Goal: Check status

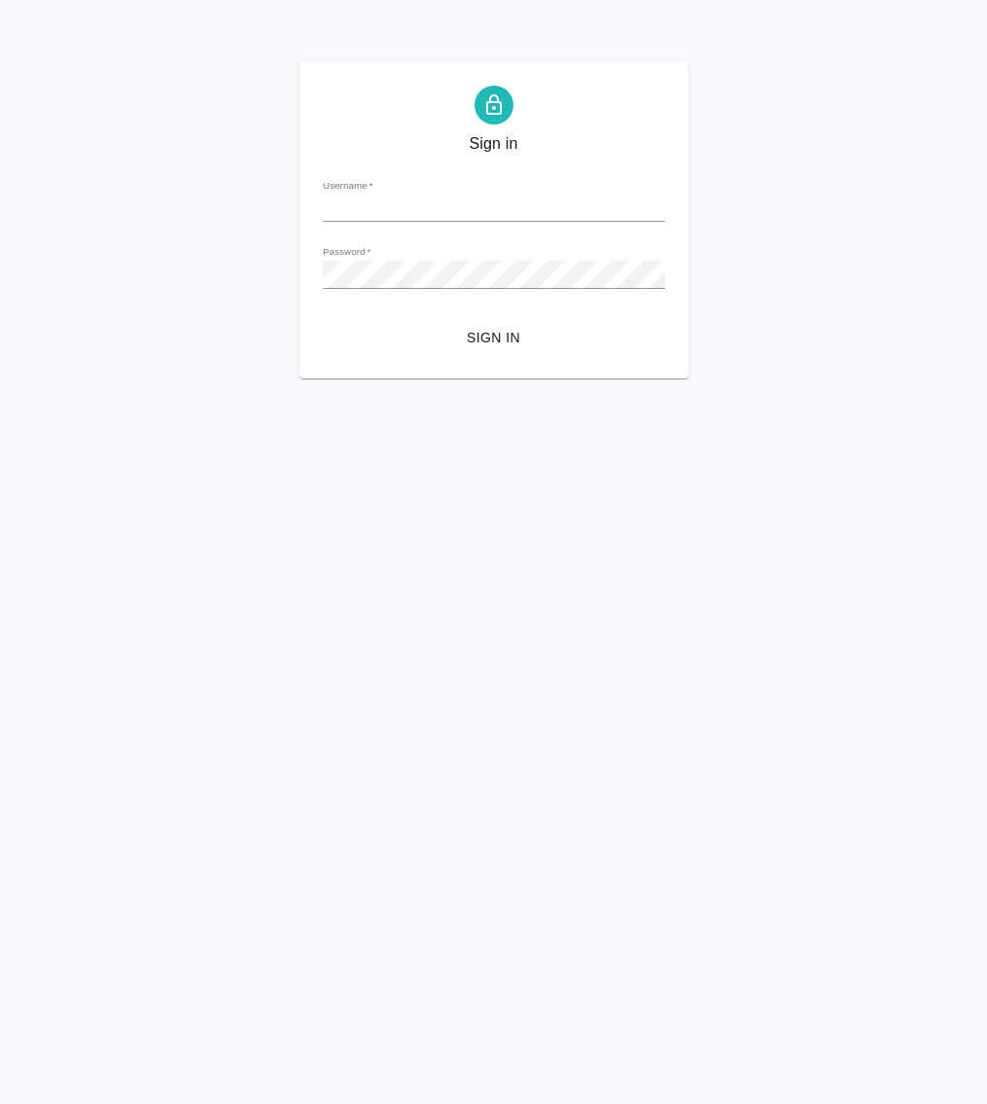
type input "[PERSON_NAME][EMAIL_ADDRESS][DOMAIN_NAME]"
click at [525, 331] on span "Sign in" at bounding box center [494, 338] width 311 height 24
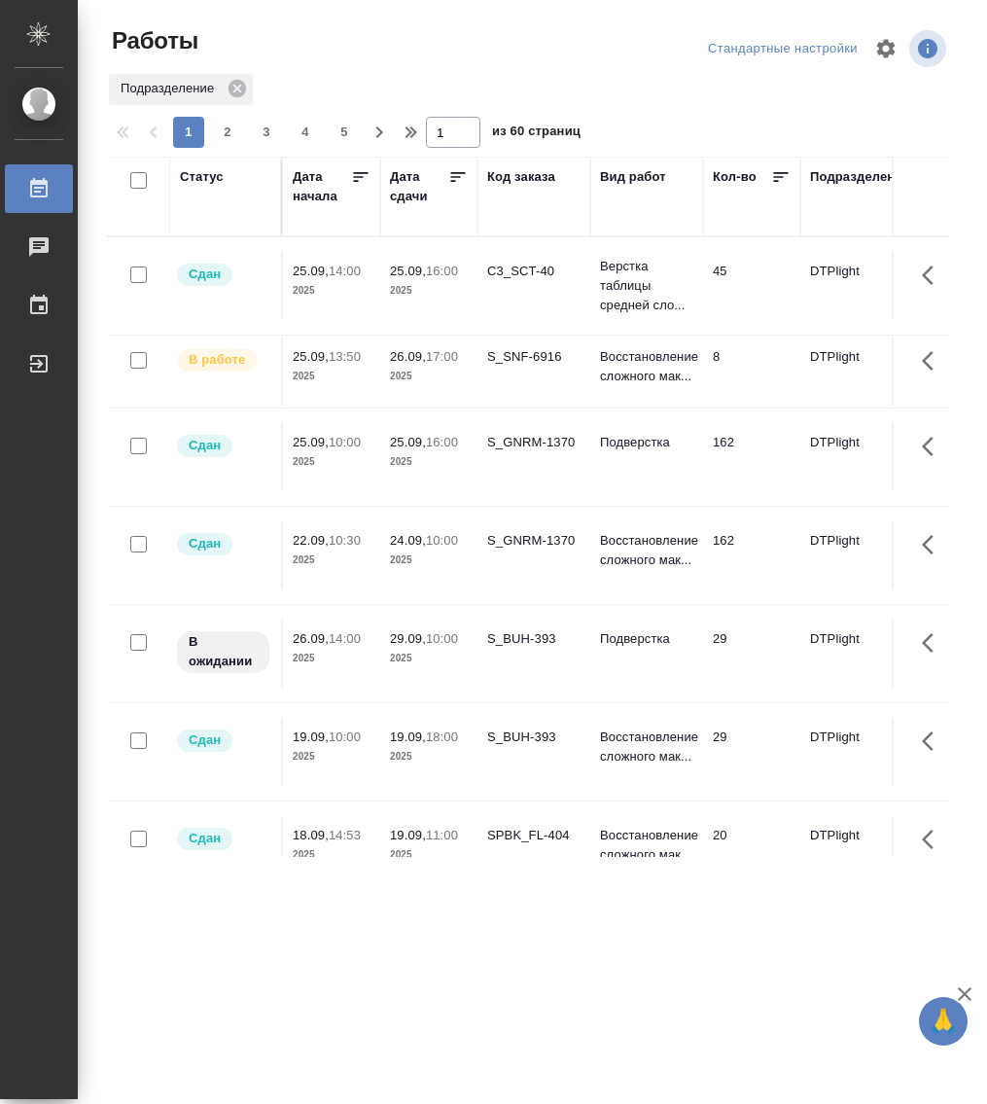
click at [208, 177] on div "Статус" at bounding box center [202, 176] width 44 height 19
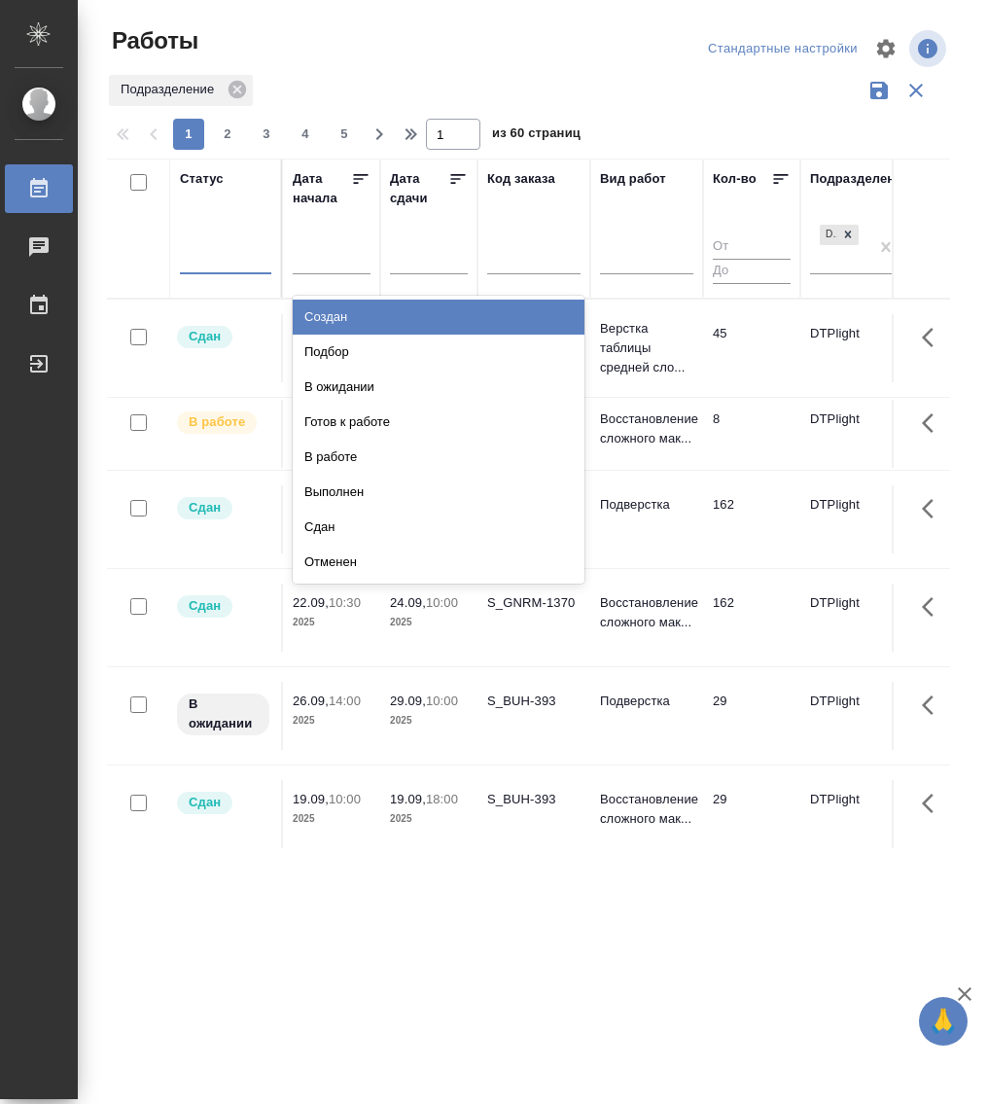
click at [223, 270] on div at bounding box center [225, 255] width 91 height 37
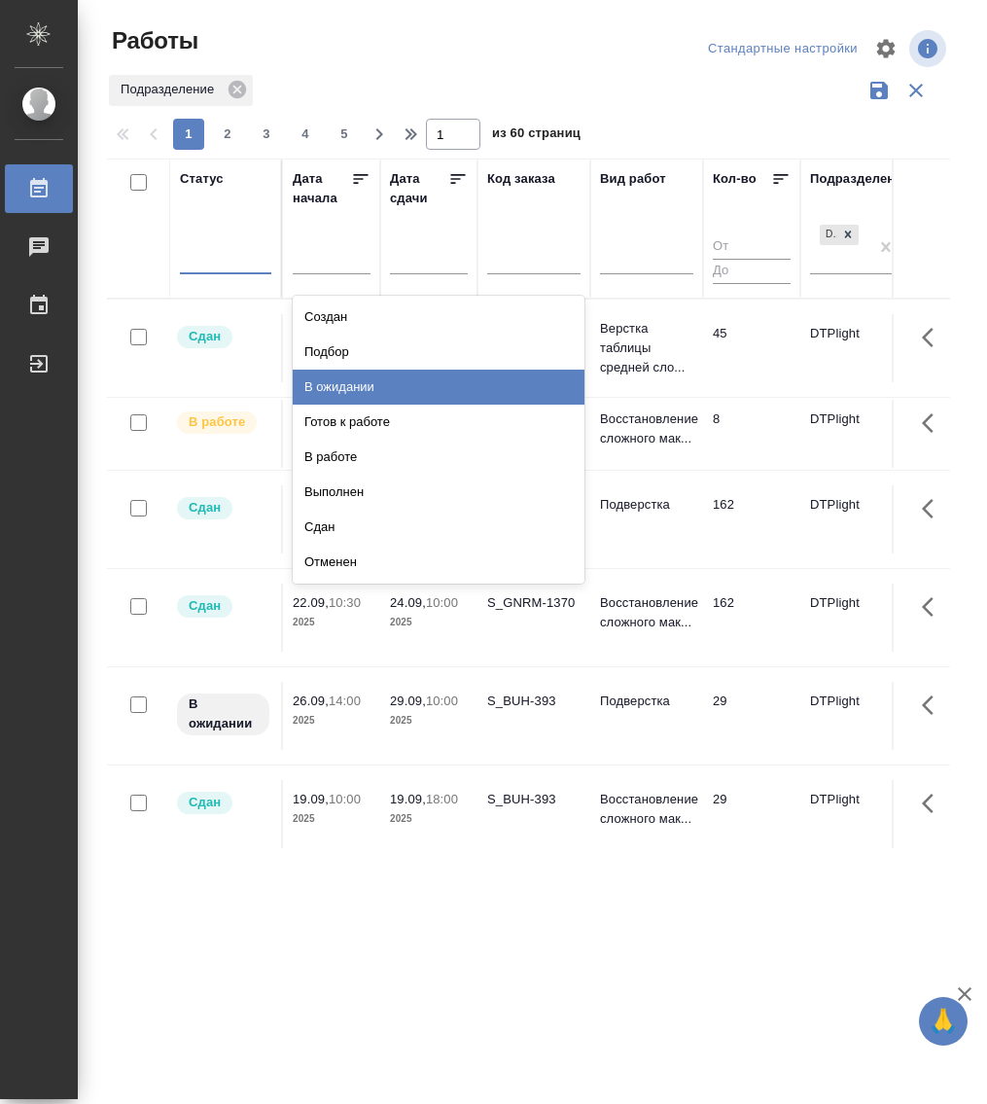
click at [365, 387] on div "В ожидании" at bounding box center [439, 387] width 292 height 35
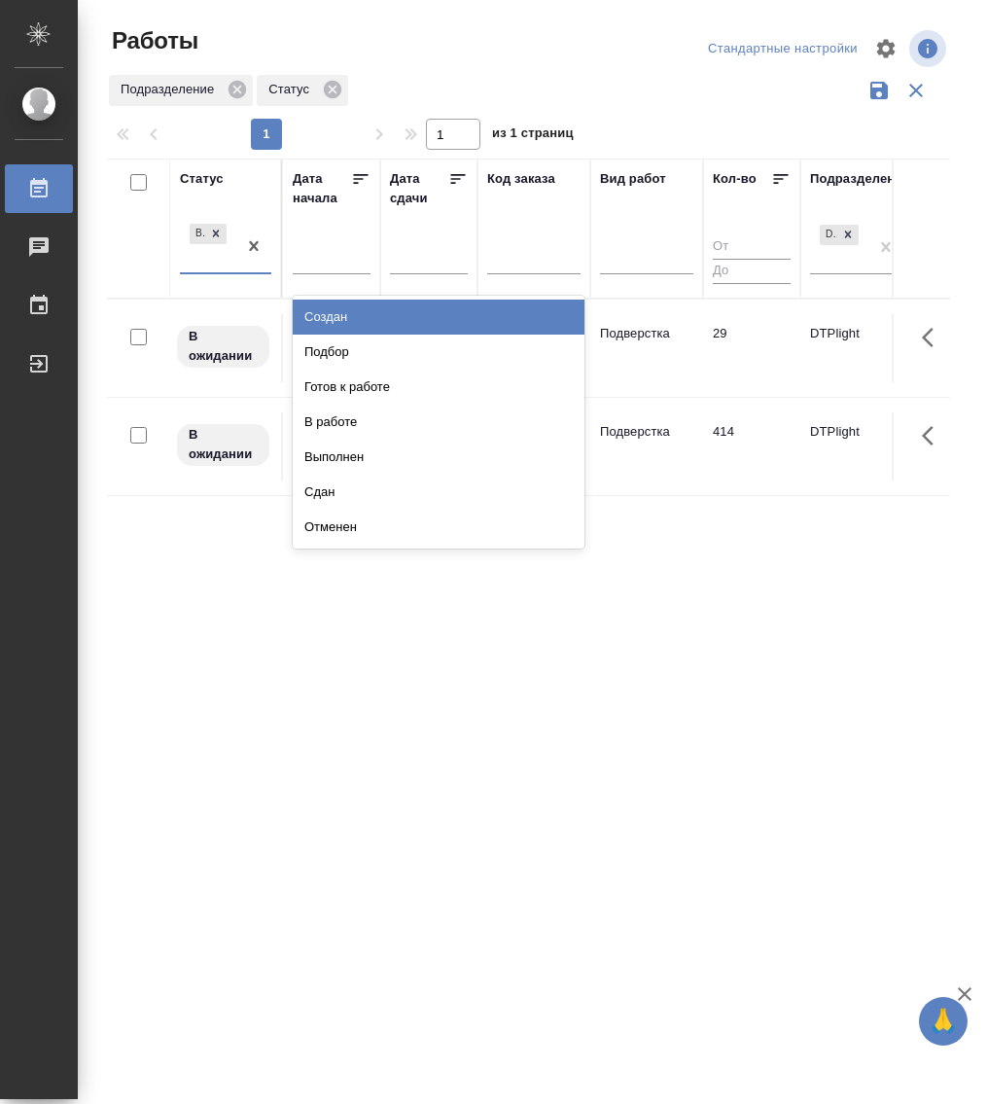
click at [236, 270] on div at bounding box center [253, 246] width 35 height 53
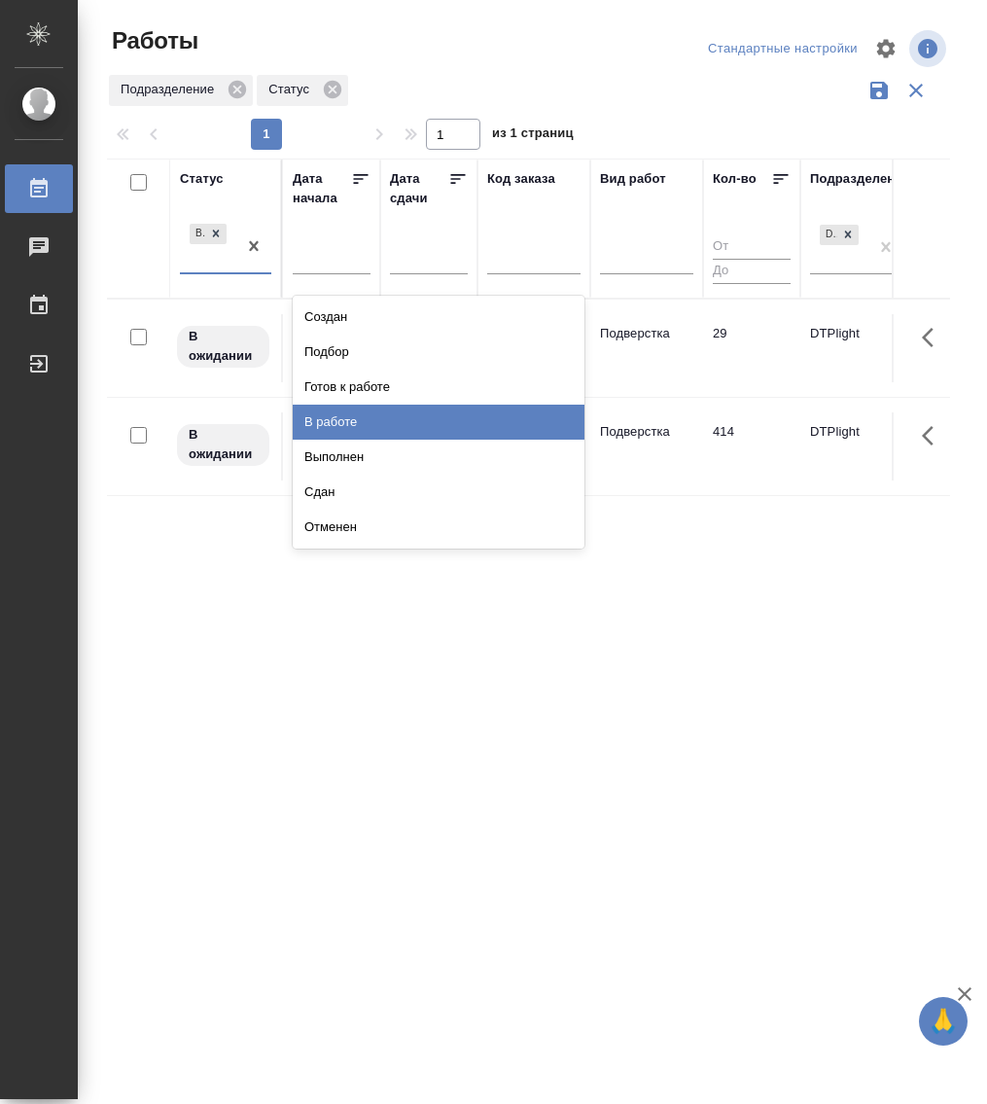
click at [373, 420] on div "В работе" at bounding box center [439, 422] width 292 height 35
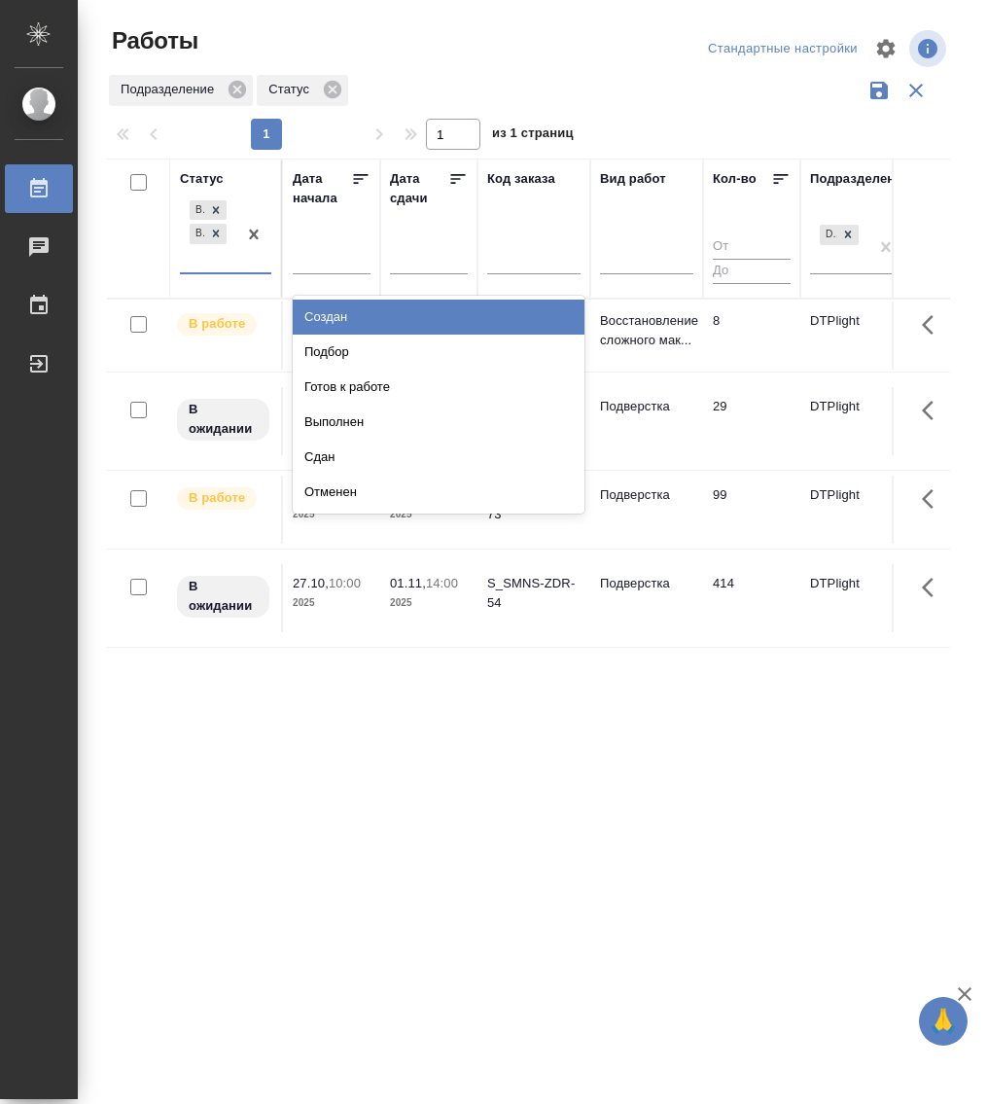
click at [245, 271] on div at bounding box center [253, 235] width 35 height 76
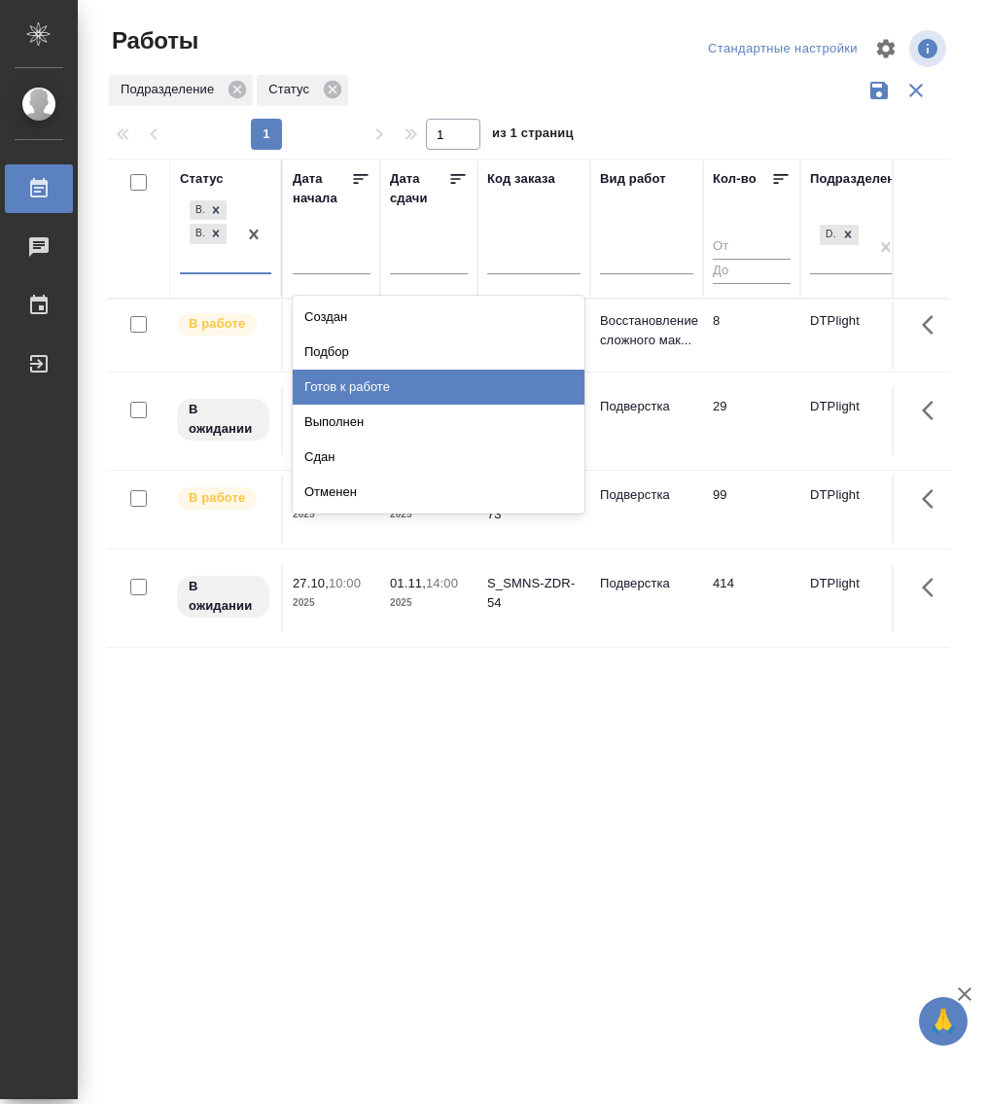
drag, startPoint x: 384, startPoint y: 387, endPoint x: 367, endPoint y: 385, distance: 17.6
click at [384, 385] on div "Готов к работе" at bounding box center [439, 387] width 292 height 35
